Goal: Task Accomplishment & Management: Use online tool/utility

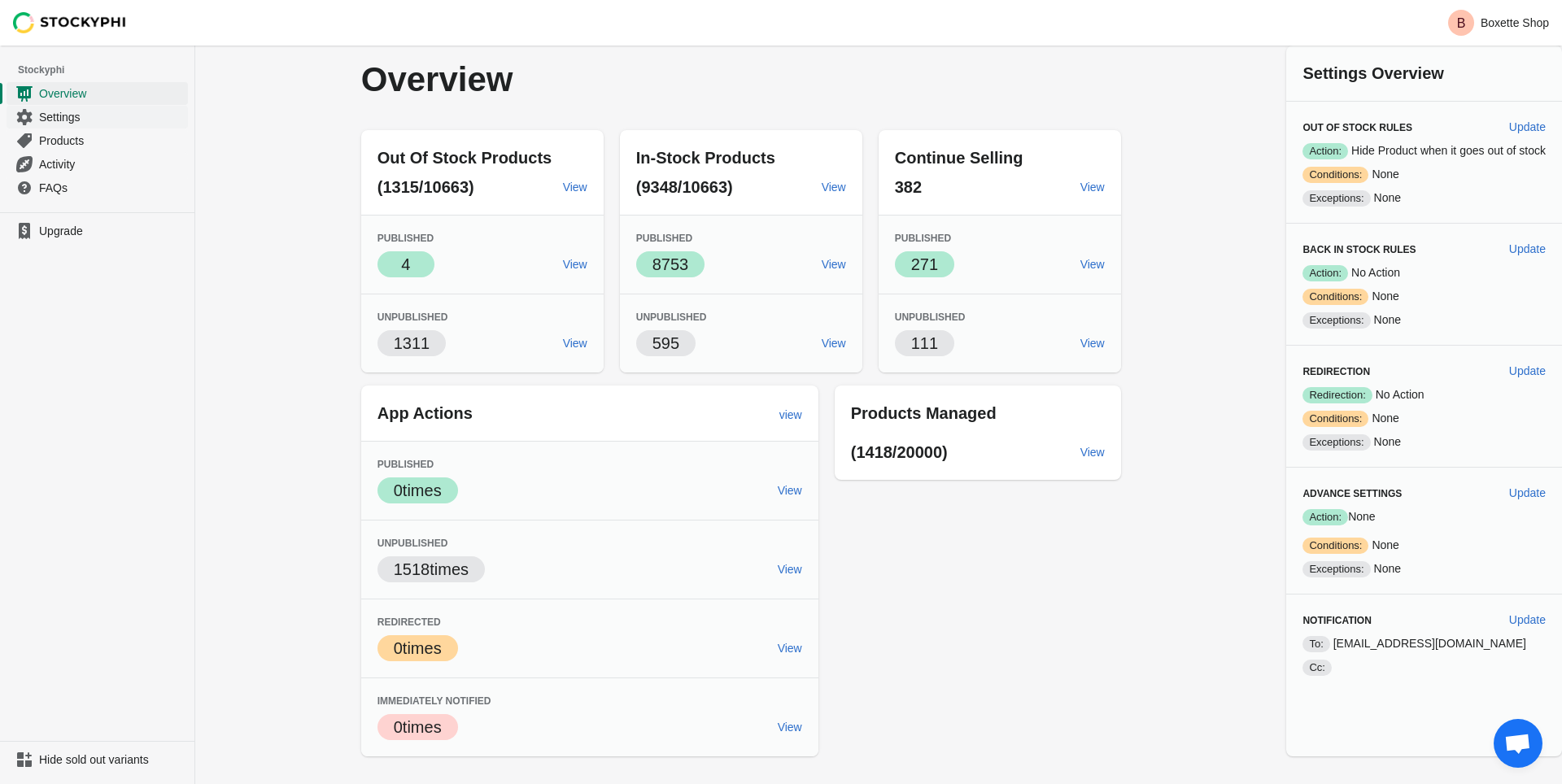
click at [62, 113] on span "Settings" at bounding box center [112, 117] width 145 height 16
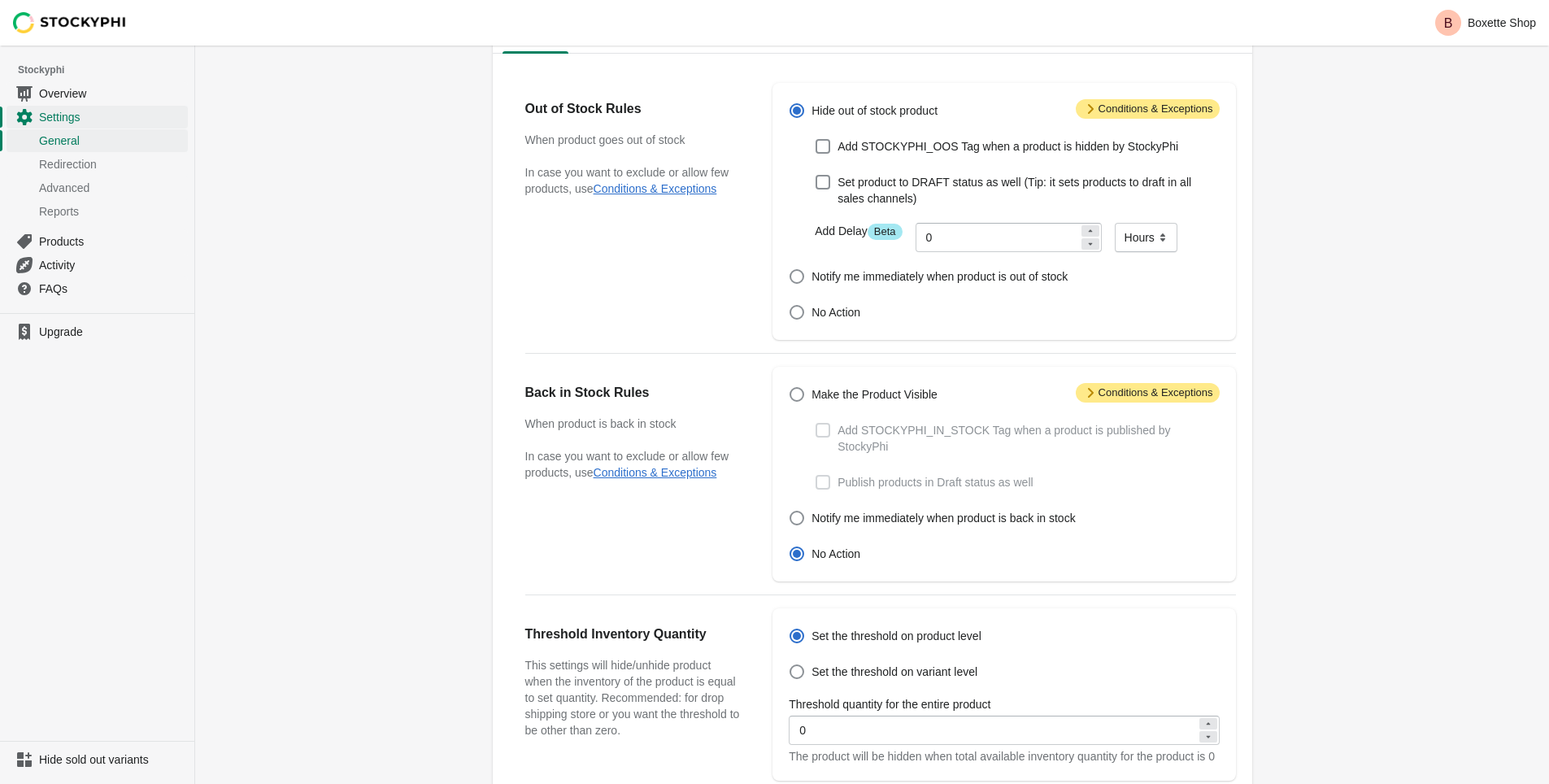
scroll to position [403, 0]
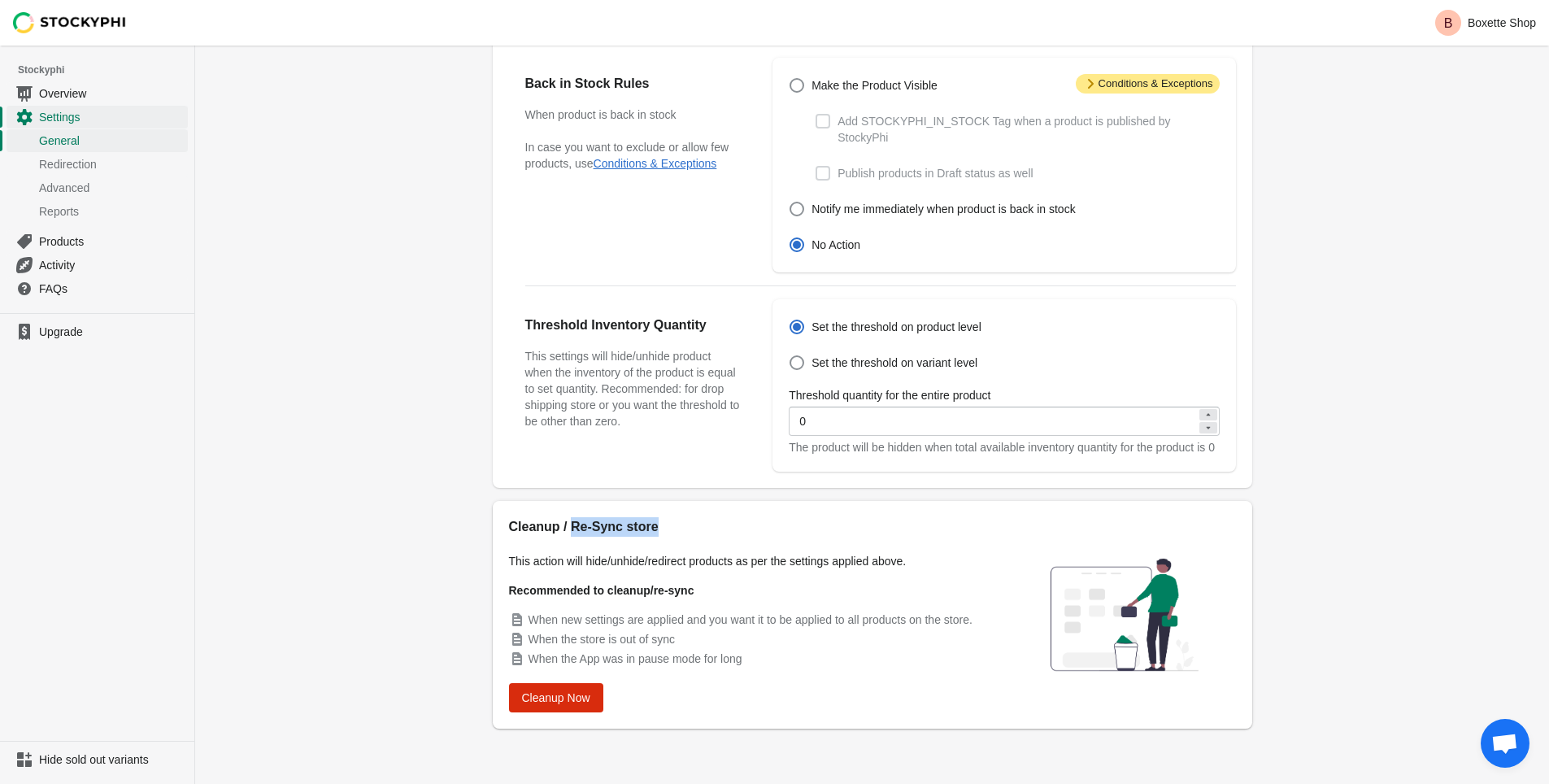
drag, startPoint x: 572, startPoint y: 526, endPoint x: 694, endPoint y: 531, distance: 122.1
click at [694, 531] on h2 "Cleanup / Re-Sync store" at bounding box center [752, 526] width 488 height 19
click at [682, 528] on h2 "Cleanup / Re-Sync store" at bounding box center [752, 526] width 488 height 19
drag, startPoint x: 892, startPoint y: 561, endPoint x: 532, endPoint y: 528, distance: 361.5
click at [494, 529] on div "Cleanup / Re-Sync store This action will hide/unhide/redirect products as per t…" at bounding box center [872, 614] width 760 height 227
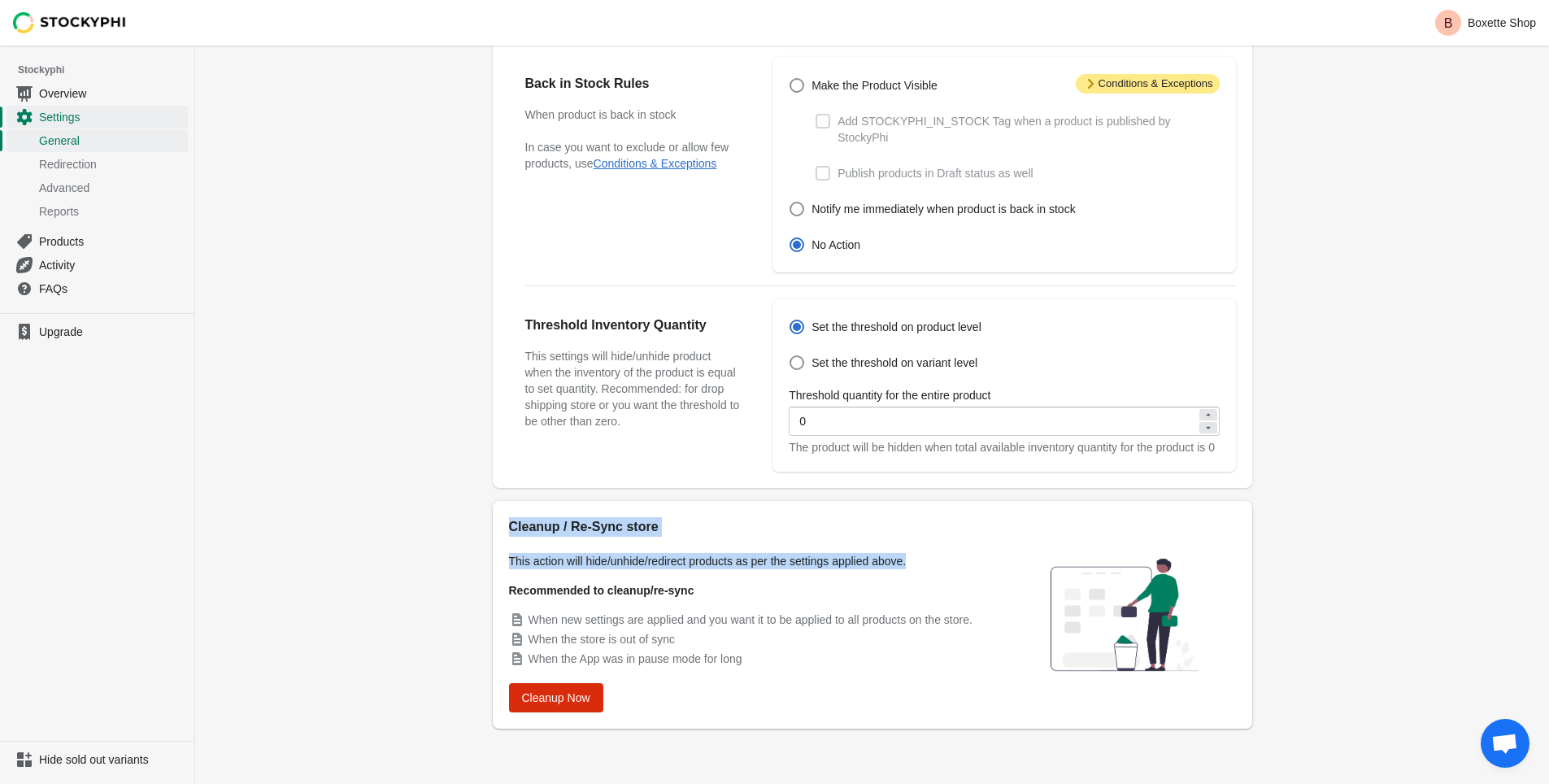
click at [723, 525] on h2 "Cleanup / Re-Sync store" at bounding box center [752, 526] width 488 height 19
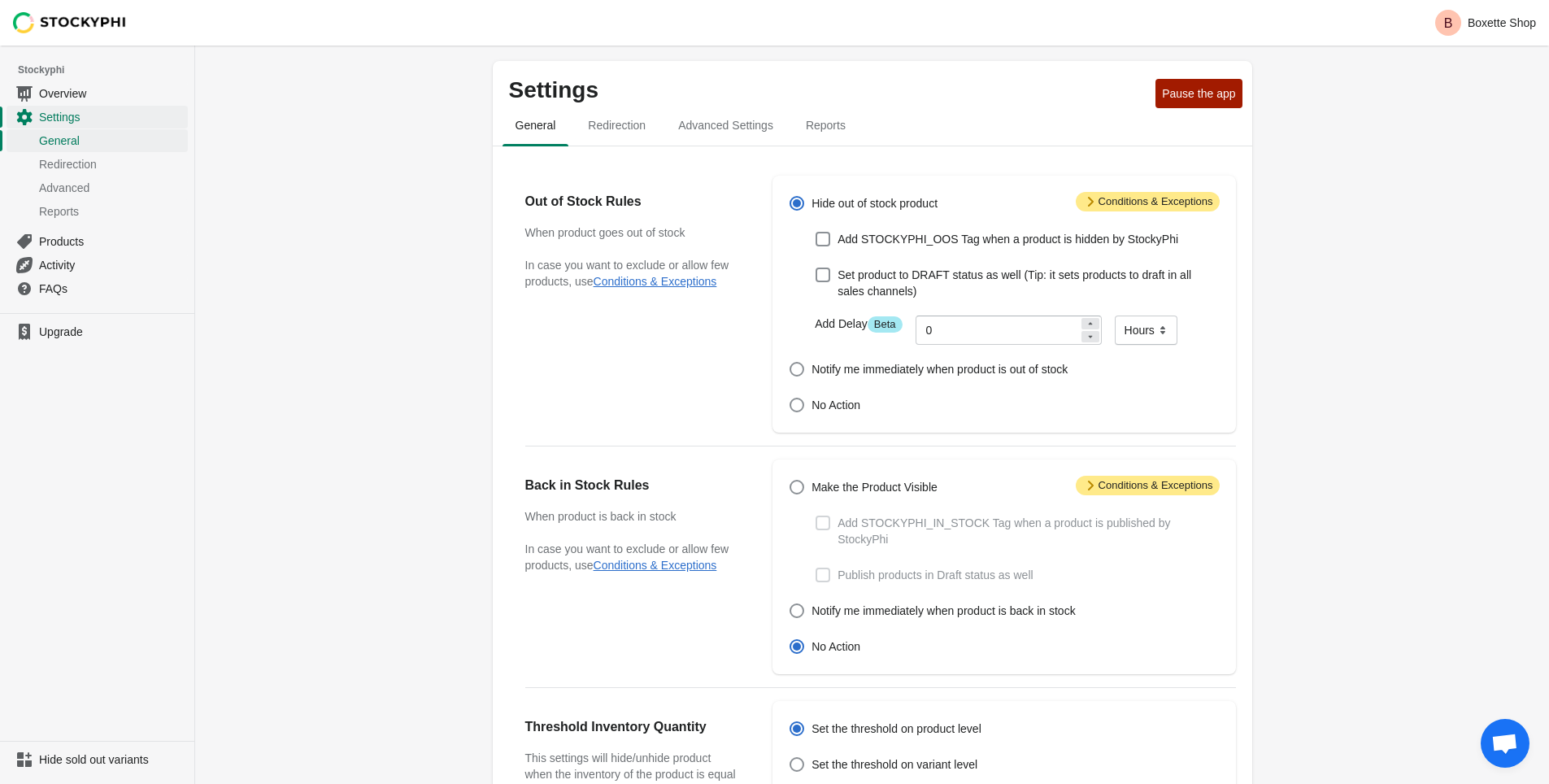
scroll to position [0, 0]
drag, startPoint x: 881, startPoint y: 205, endPoint x: 957, endPoint y: 199, distance: 76.2
click at [957, 199] on div "Hide out of stock product" at bounding box center [1003, 204] width 430 height 23
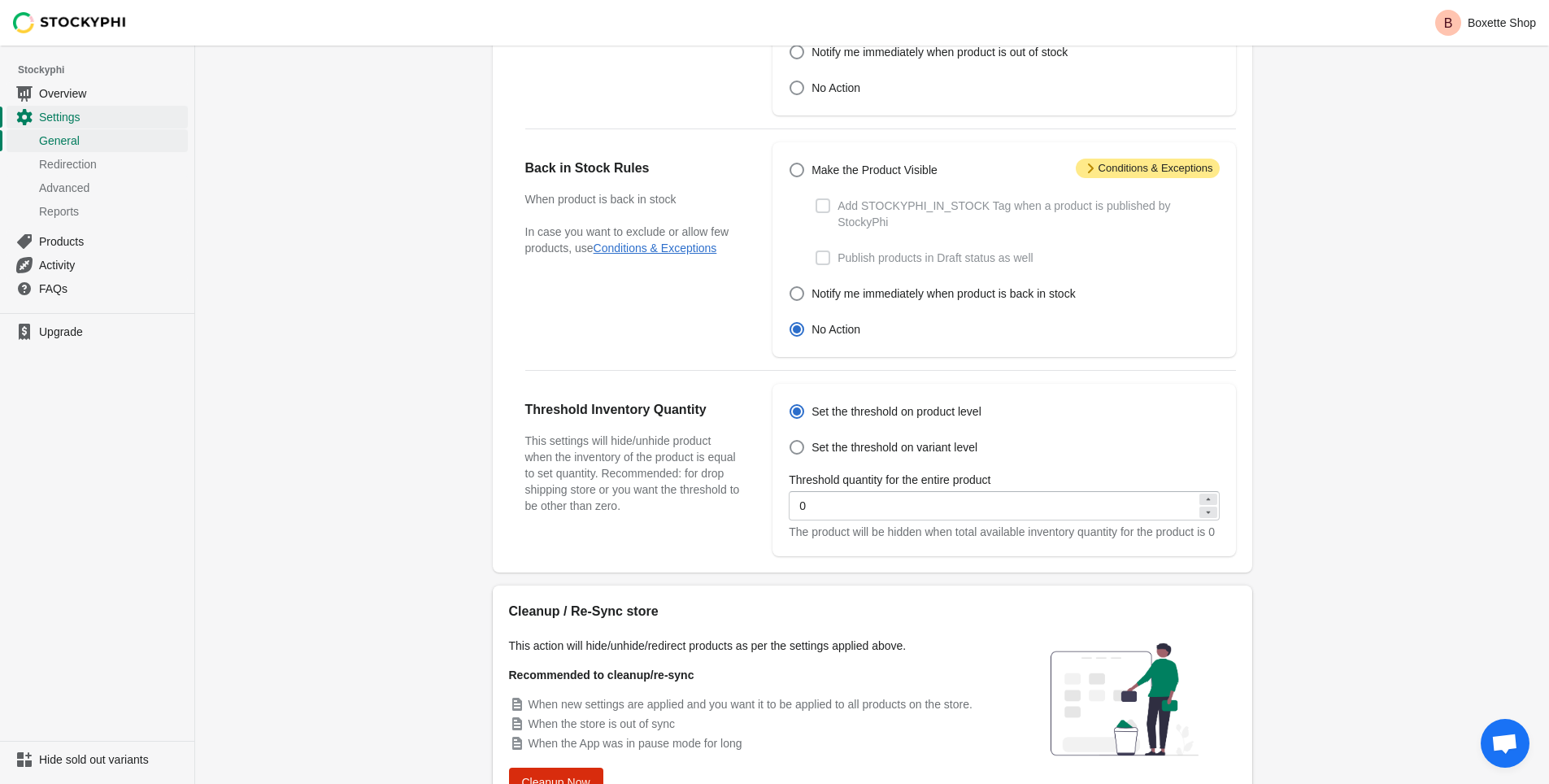
scroll to position [403, 0]
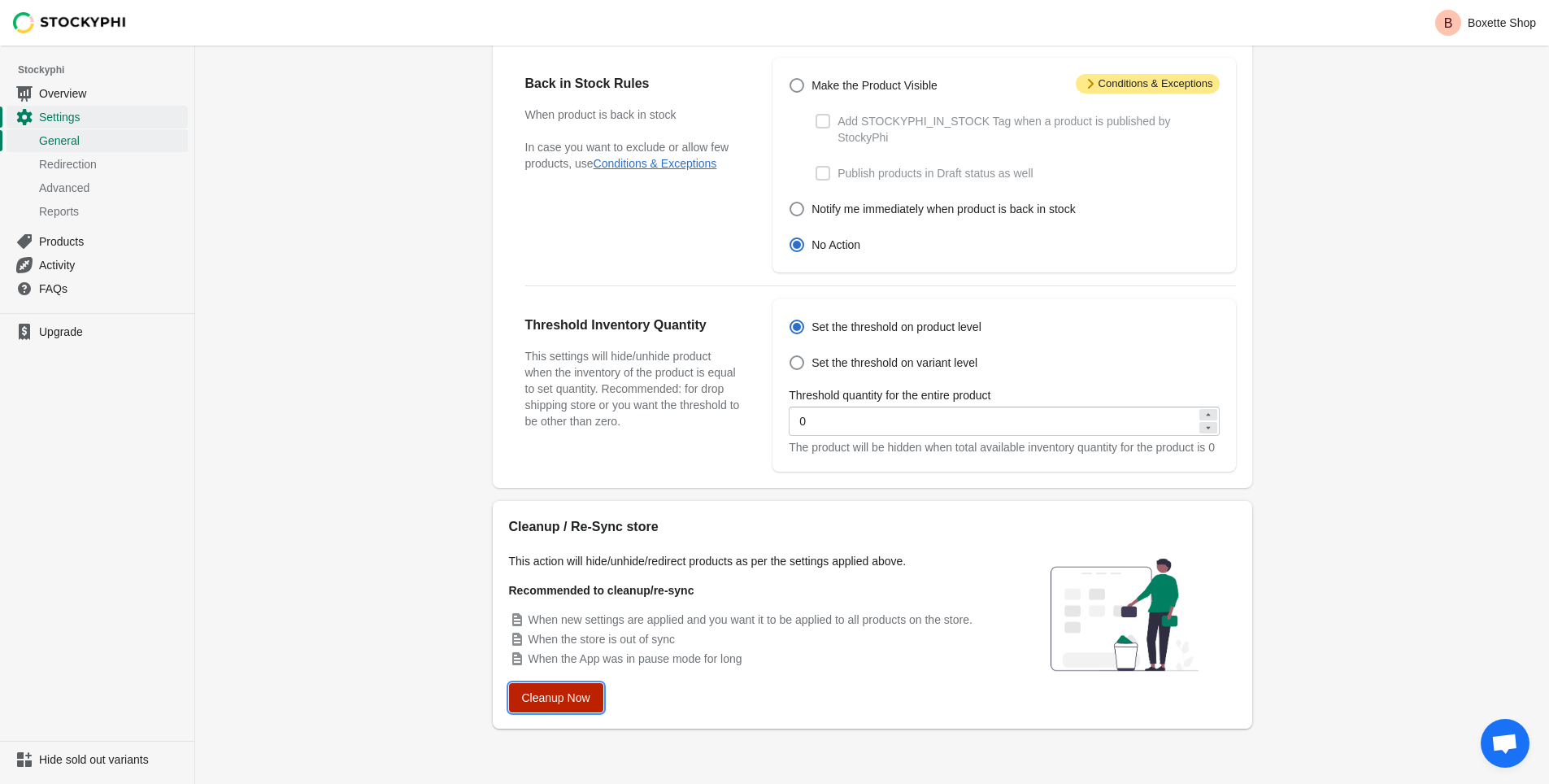
click at [559, 694] on span "Cleanup Now" at bounding box center [556, 697] width 68 height 13
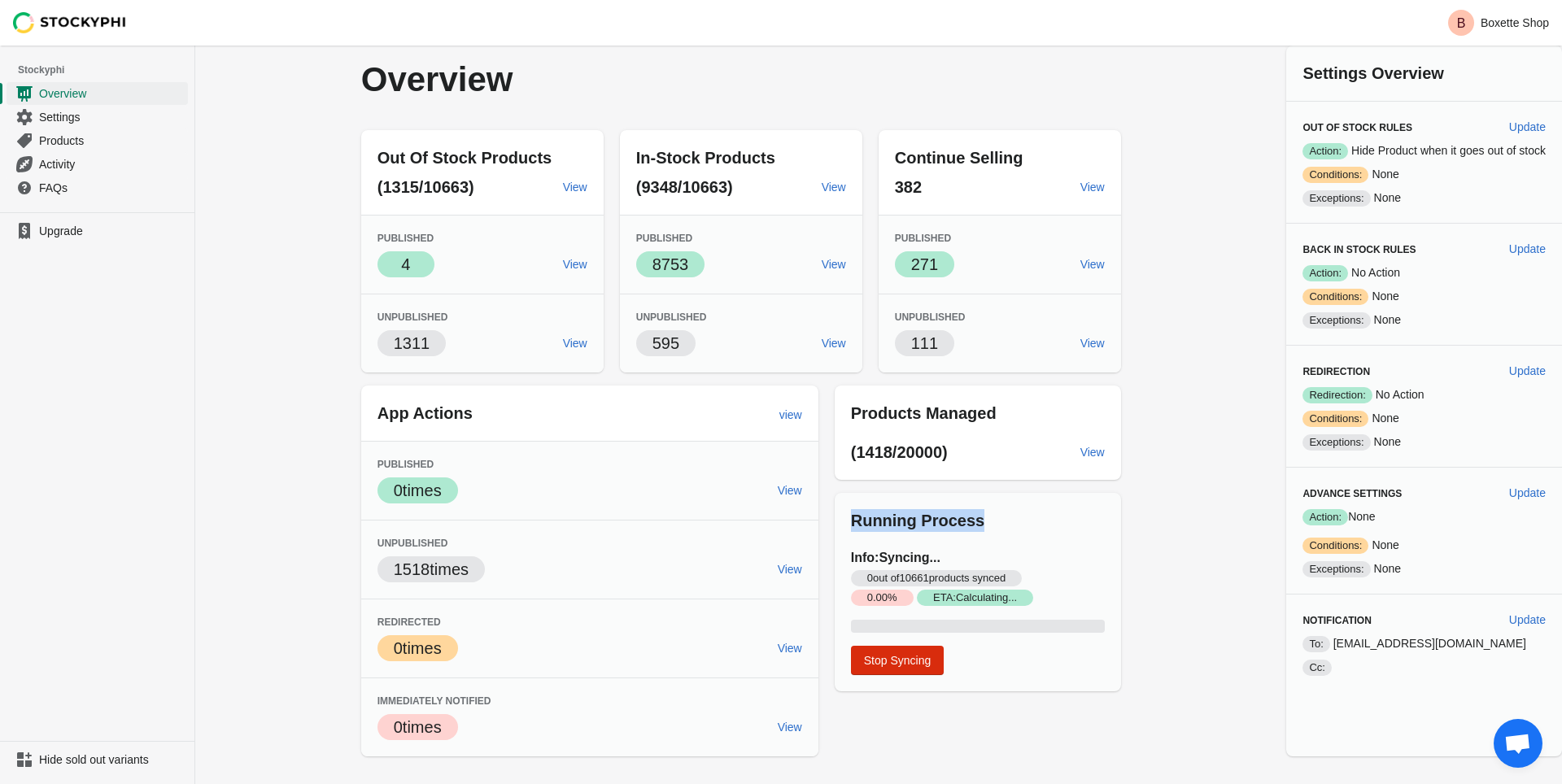
drag, startPoint x: 842, startPoint y: 524, endPoint x: 972, endPoint y: 514, distance: 130.4
click at [972, 514] on div "Running Process" at bounding box center [977, 512] width 287 height 39
click at [1043, 525] on p "Running Process" at bounding box center [978, 520] width 254 height 23
click at [1497, 18] on p "Boxette Shop" at bounding box center [1514, 22] width 68 height 13
click at [1046, 81] on div "Overview" at bounding box center [740, 79] width 760 height 35
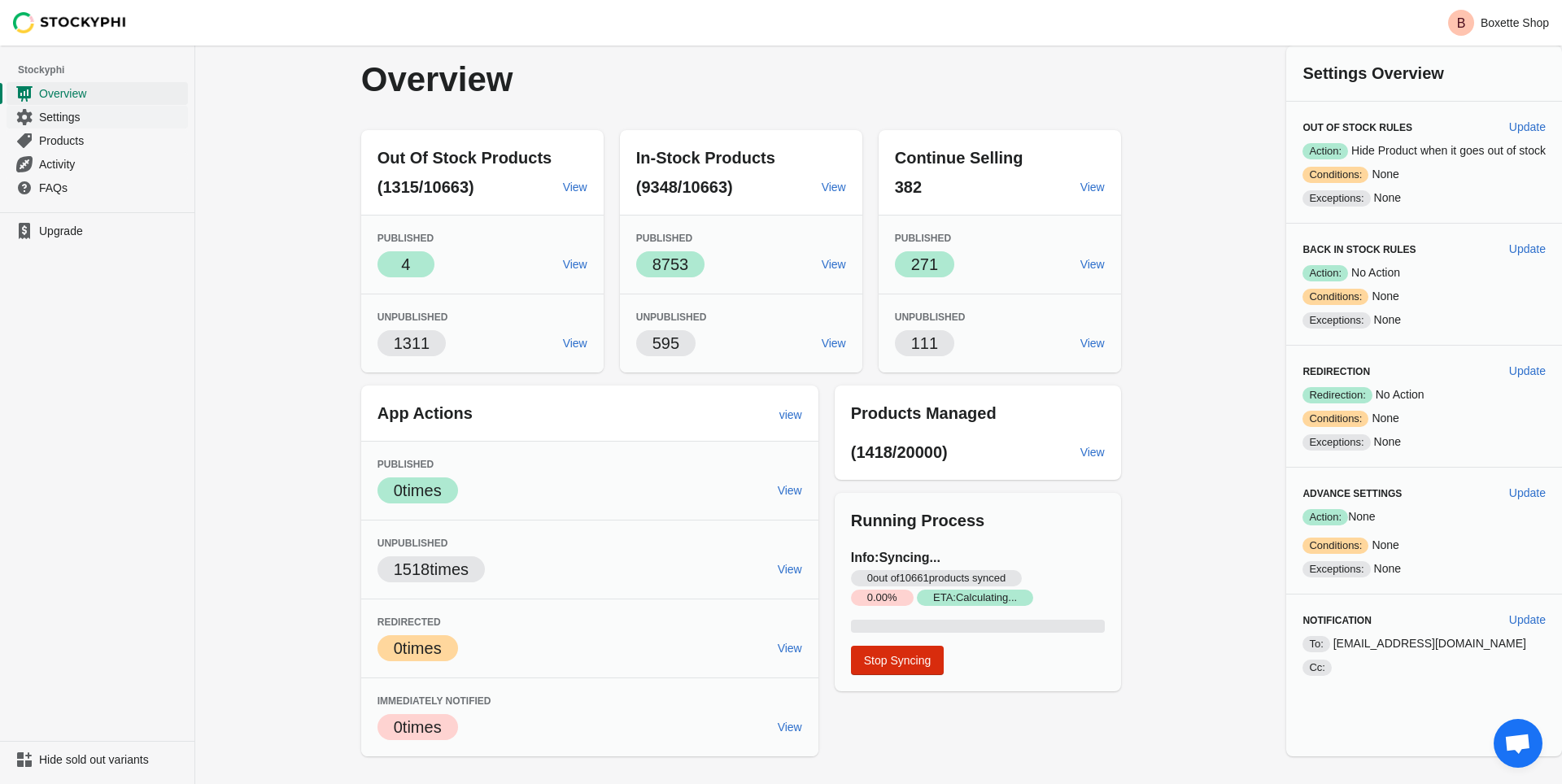
click at [58, 115] on span "Settings" at bounding box center [112, 117] width 145 height 16
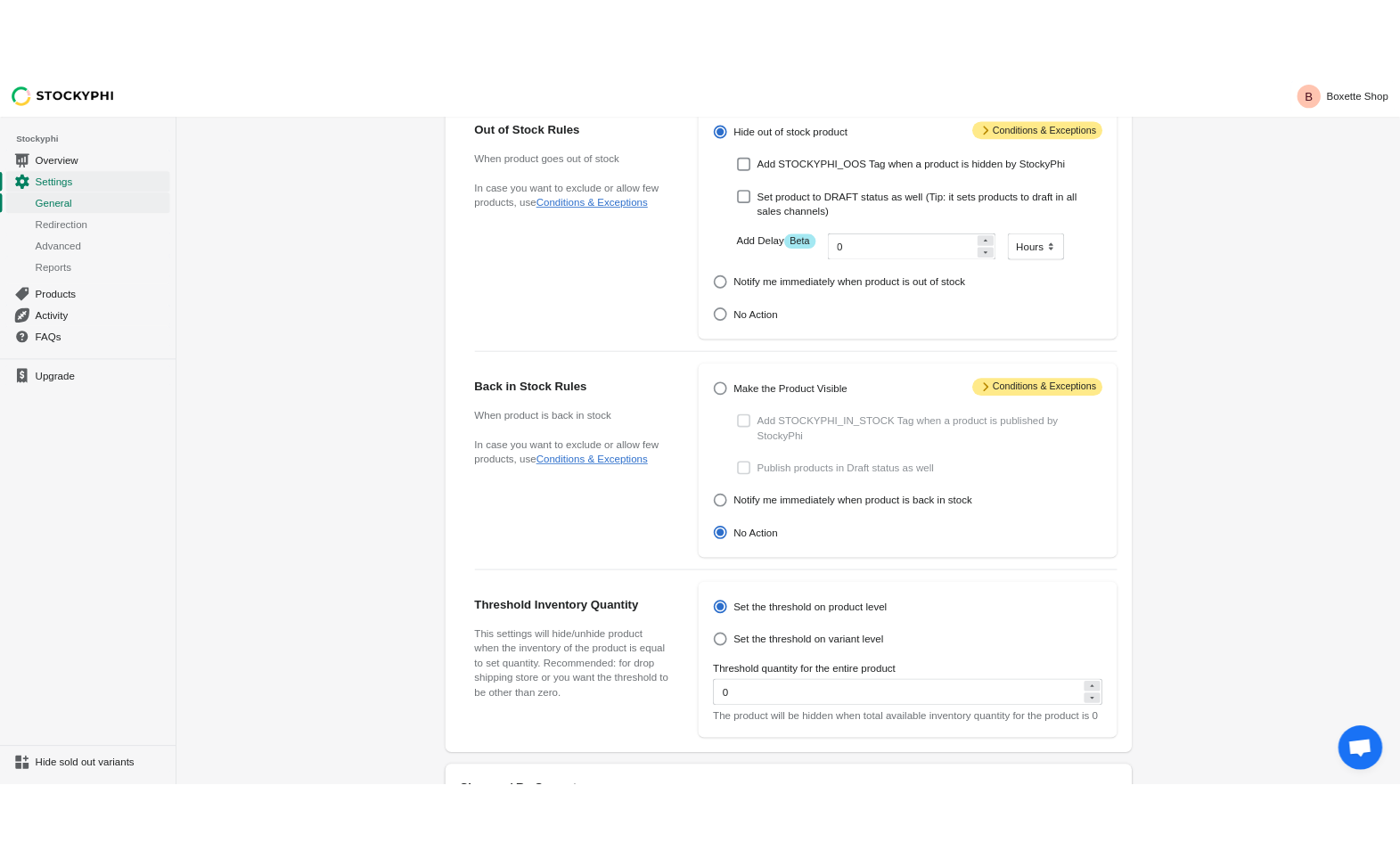
scroll to position [442, 0]
